Goal: Use online tool/utility: Utilize a website feature to perform a specific function

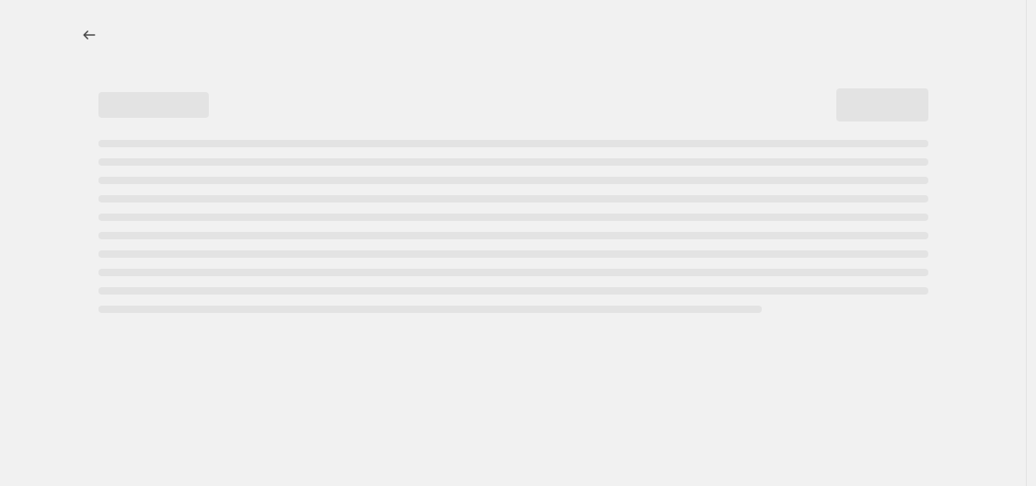
select select "percentage"
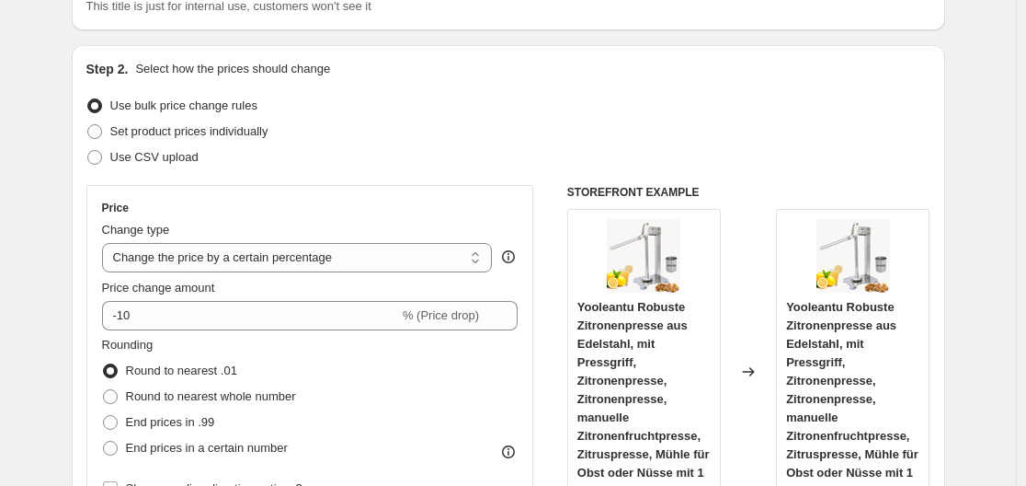
scroll to position [276, 0]
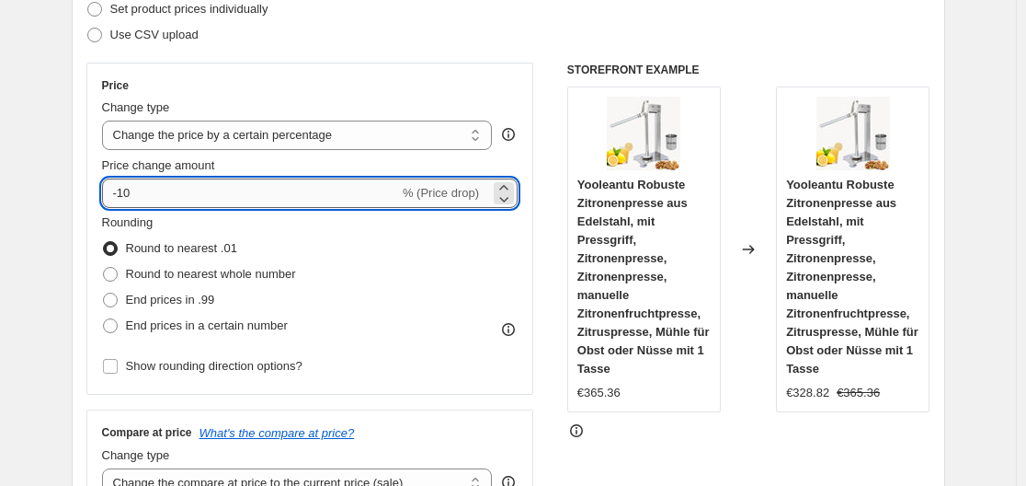
click at [156, 187] on input "-10" at bounding box center [250, 192] width 297 height 29
type input "-1"
type input "-35"
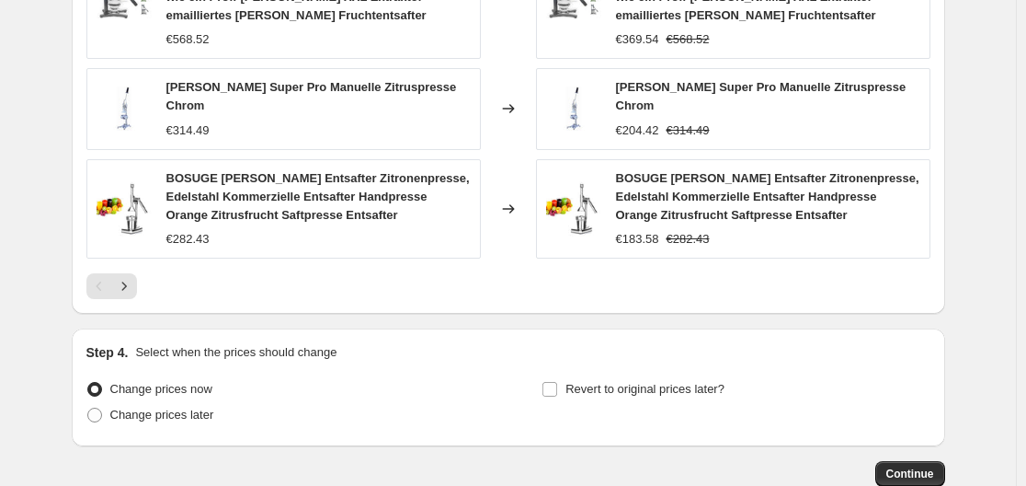
scroll to position [1470, 0]
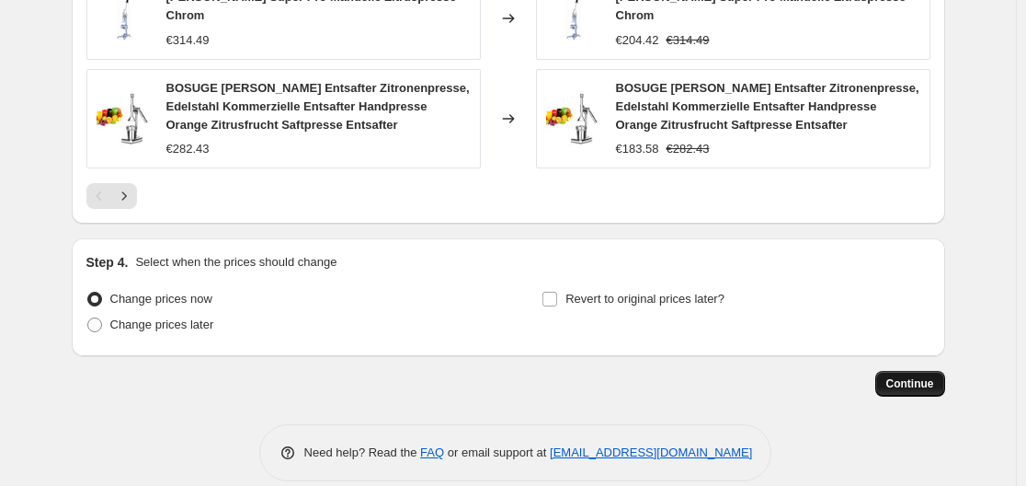
click at [933, 376] on span "Continue" at bounding box center [911, 383] width 48 height 15
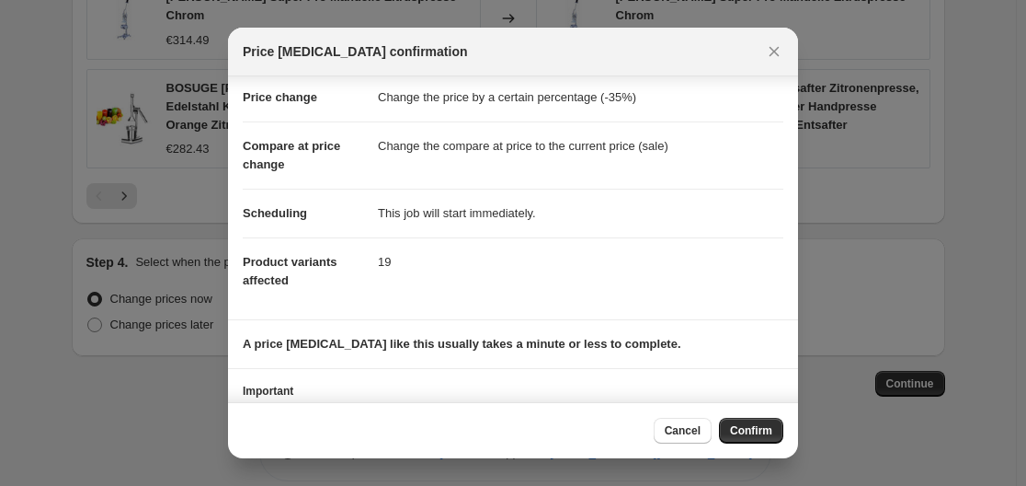
scroll to position [0, 0]
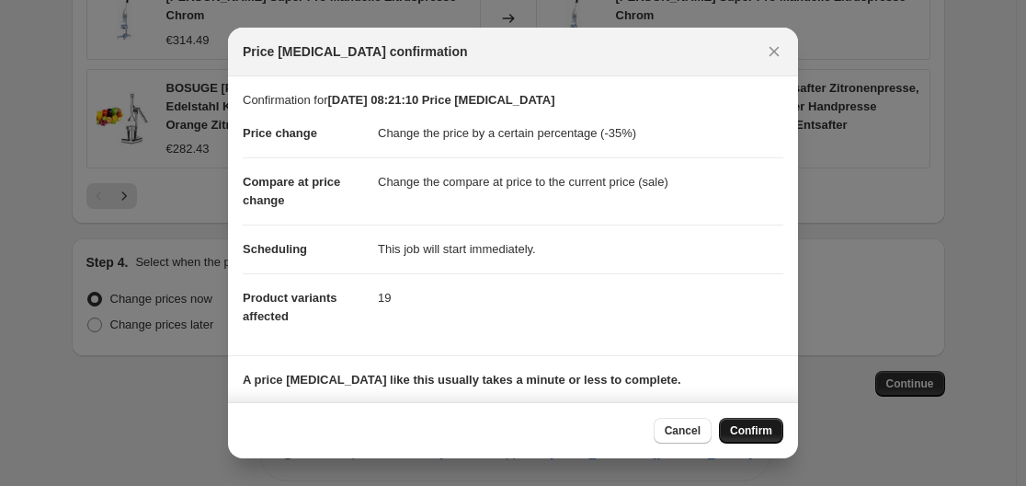
click at [752, 427] on span "Confirm" at bounding box center [751, 430] width 42 height 15
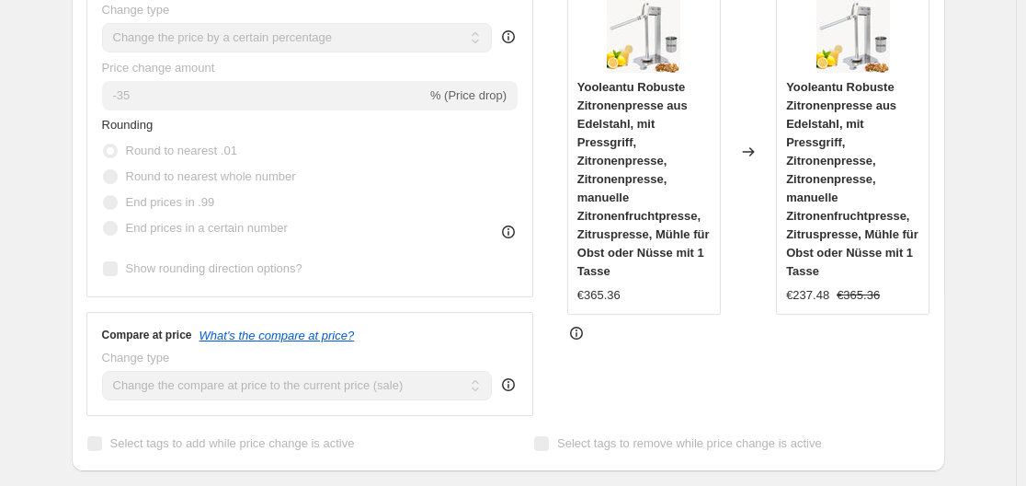
scroll to position [506, 0]
select select "percentage"
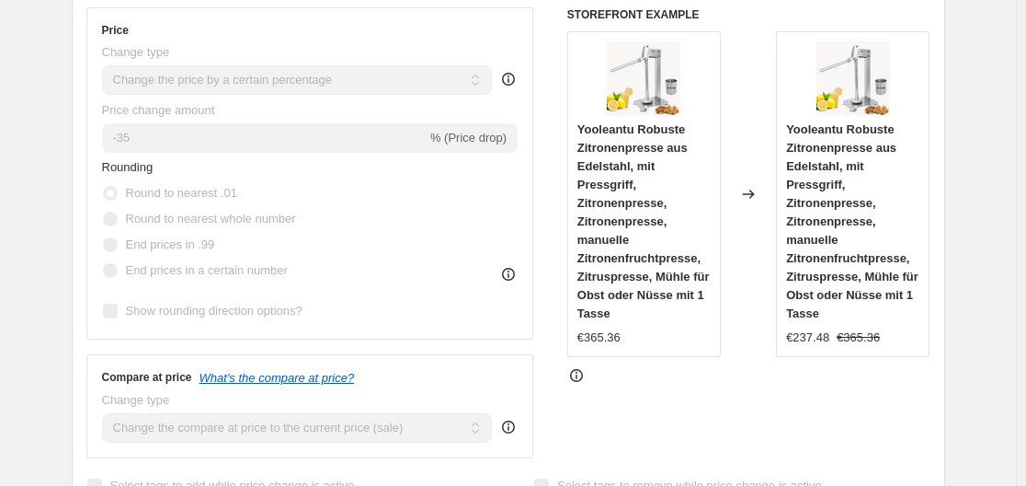
scroll to position [0, 0]
